Goal: Information Seeking & Learning: Find specific fact

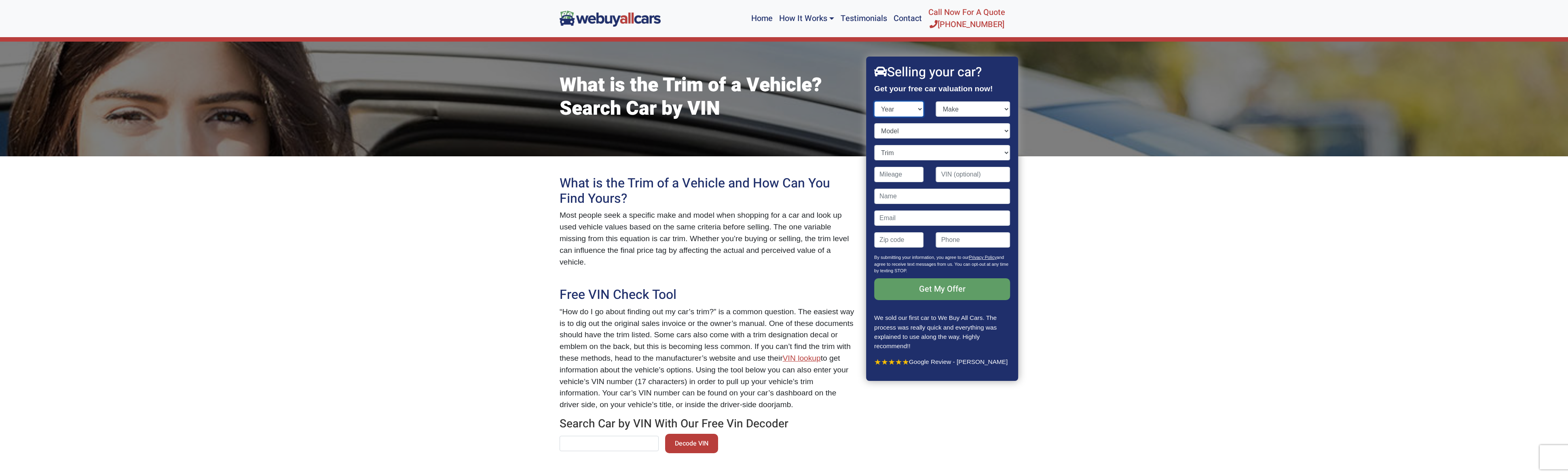
click at [896, 115] on select "Year [DATE] 2024 2023 2022 2021 2020 2019 2018 2017 2016 2015 2014 2013 2012 20…" at bounding box center [899, 109] width 50 height 15
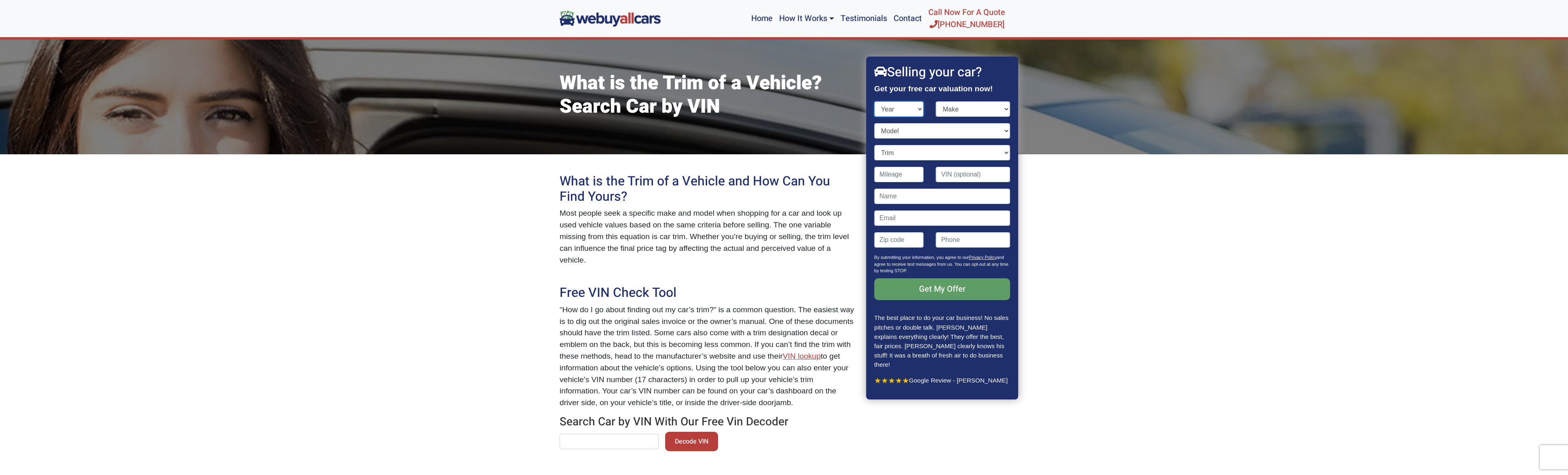
scroll to position [2, 0]
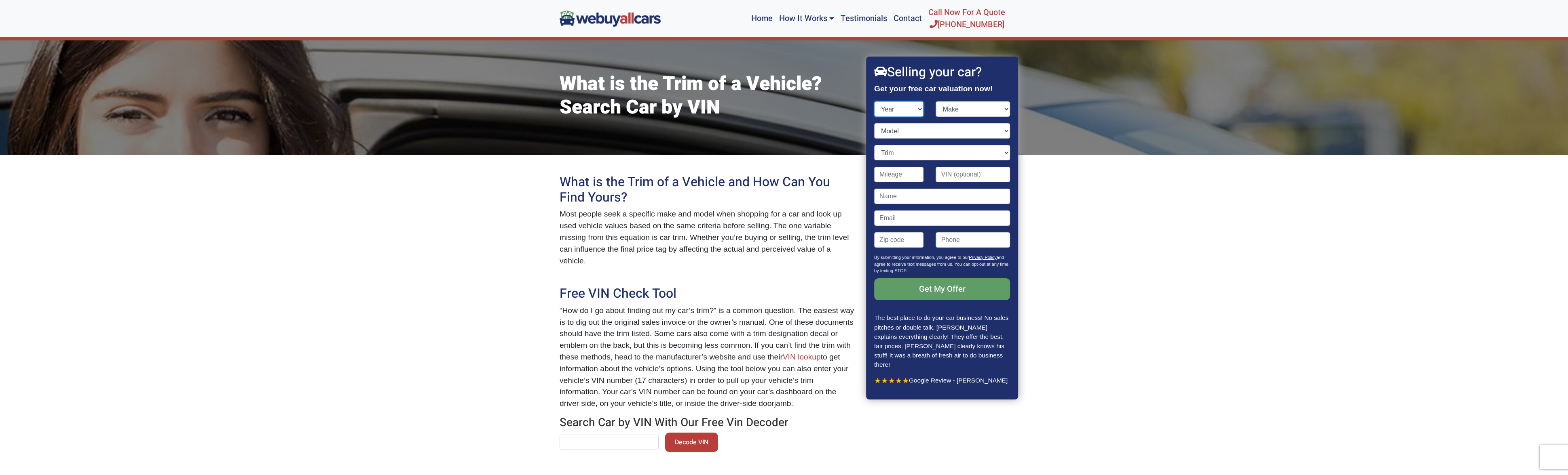
select select "2018"
click at [874, 102] on select "Year [DATE] 2024 2023 2022 2021 2020 2019 2018 2017 2016 2015 2014 2013 2012 20…" at bounding box center [899, 109] width 50 height 15
click at [952, 112] on select "Make" at bounding box center [973, 109] width 74 height 15
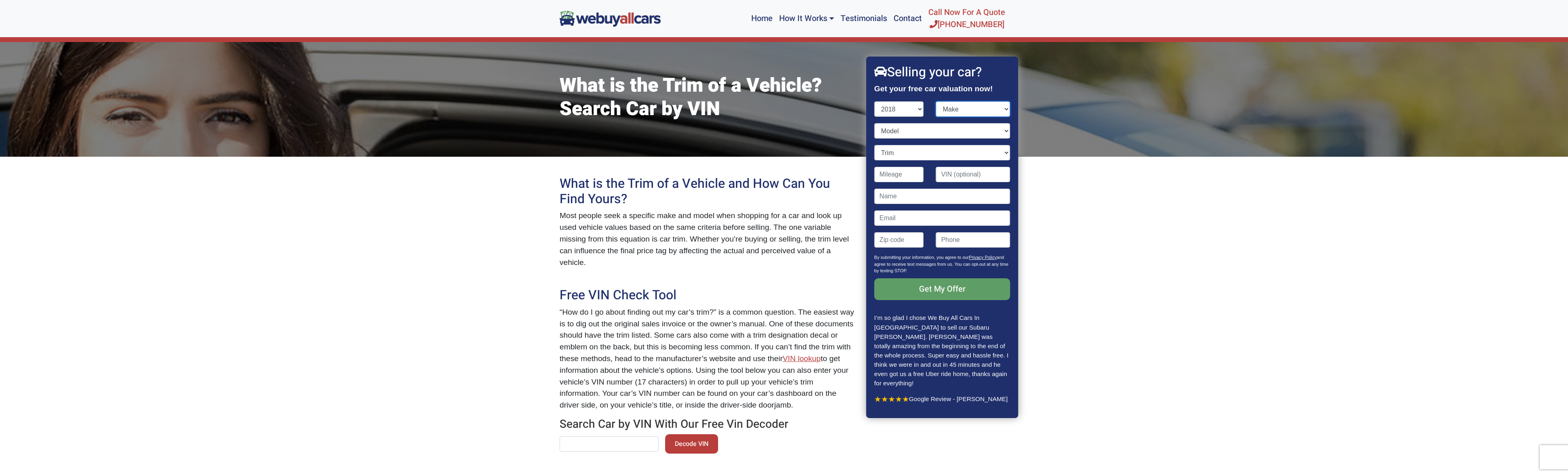
scroll to position [164, 0]
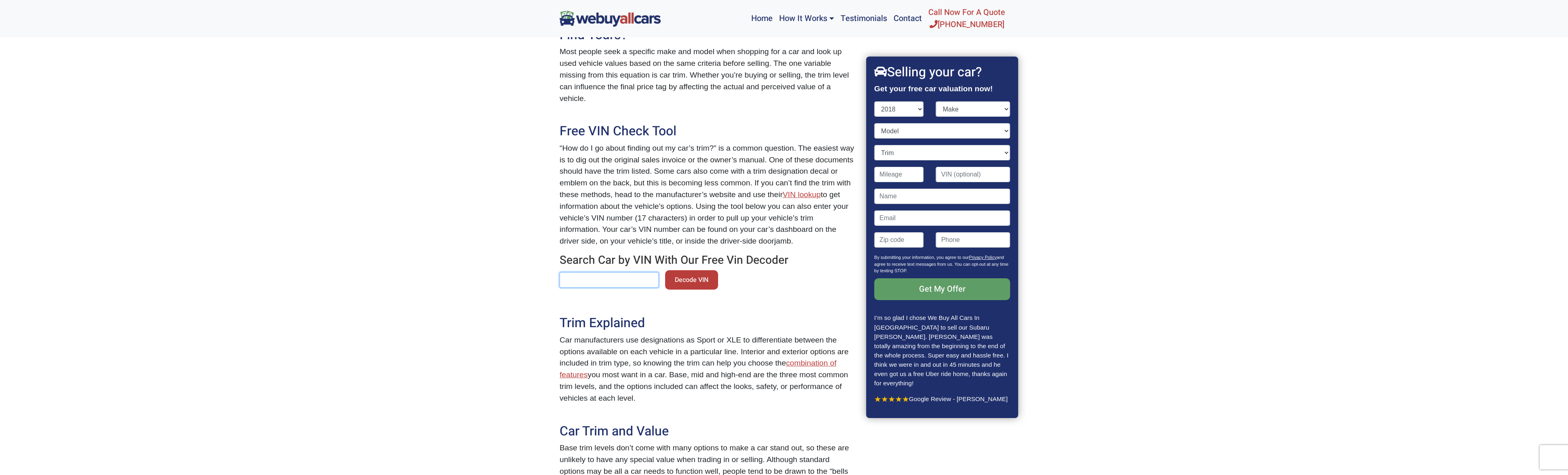
click at [600, 280] on input "text" at bounding box center [609, 280] width 99 height 15
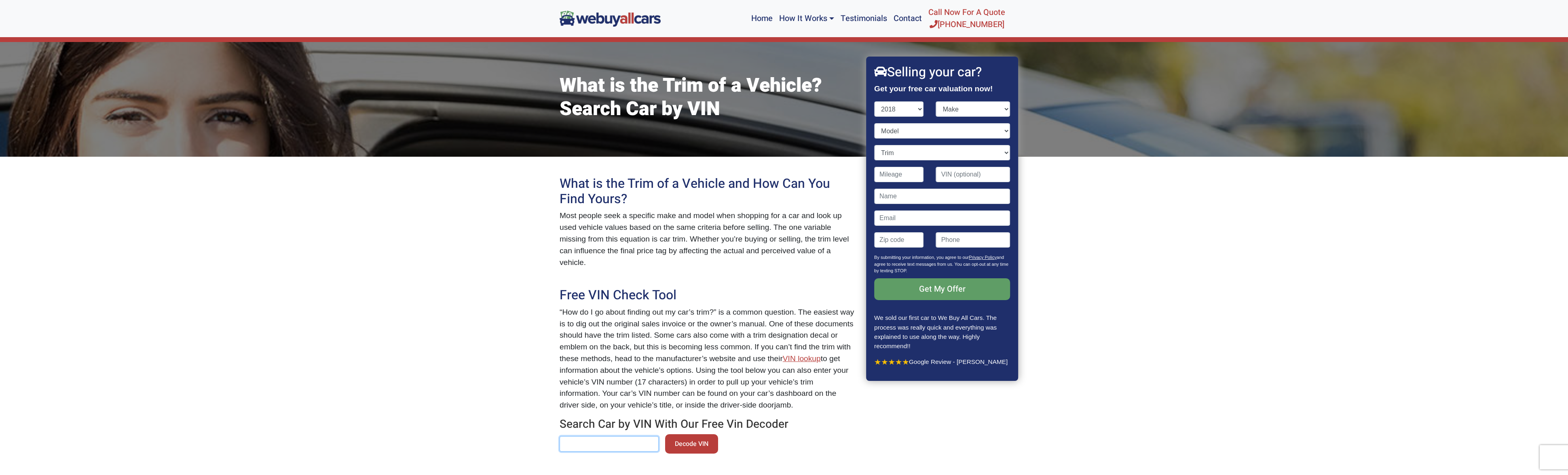
scroll to position [113, 0]
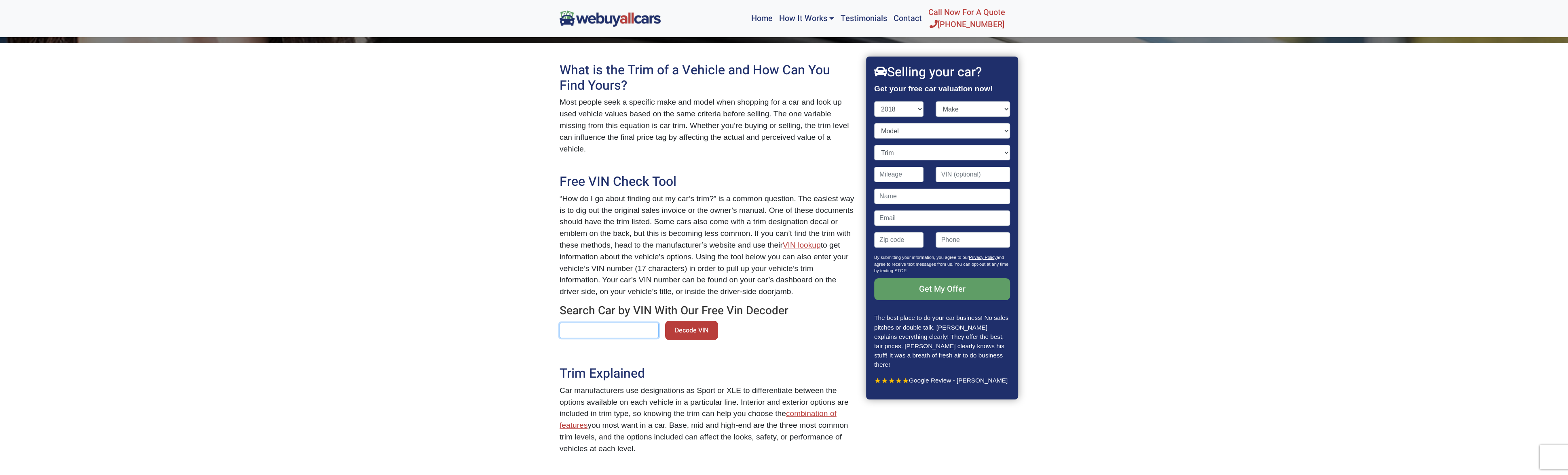
paste input "[URL]."
type input "[URL]."
paste input "[US_VEHICLE_IDENTIFICATION_NUMBER]"
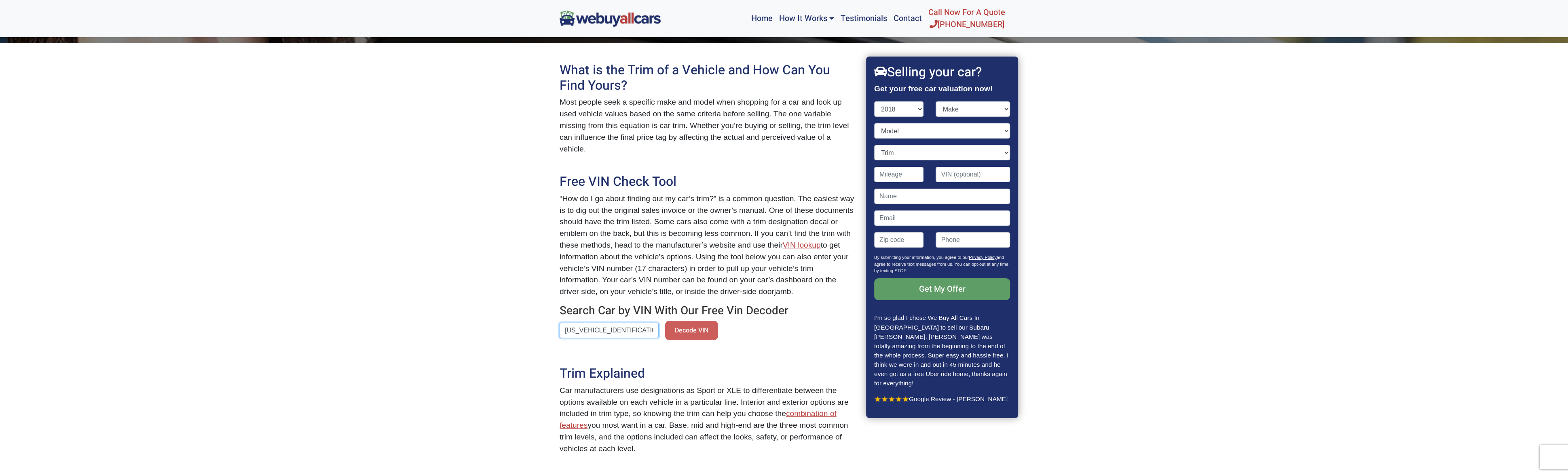
type input "[US_VEHICLE_IDENTIFICATION_NUMBER]"
click at [696, 323] on button "Decode VIN" at bounding box center [691, 330] width 53 height 20
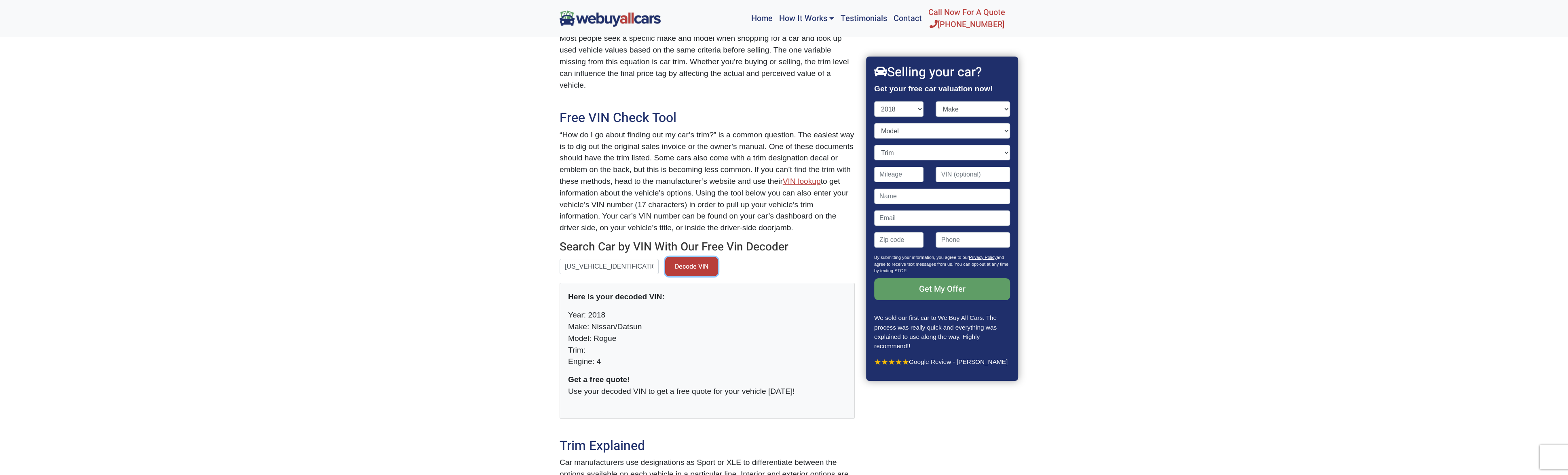
scroll to position [178, 0]
